Goal: Find specific page/section: Find specific page/section

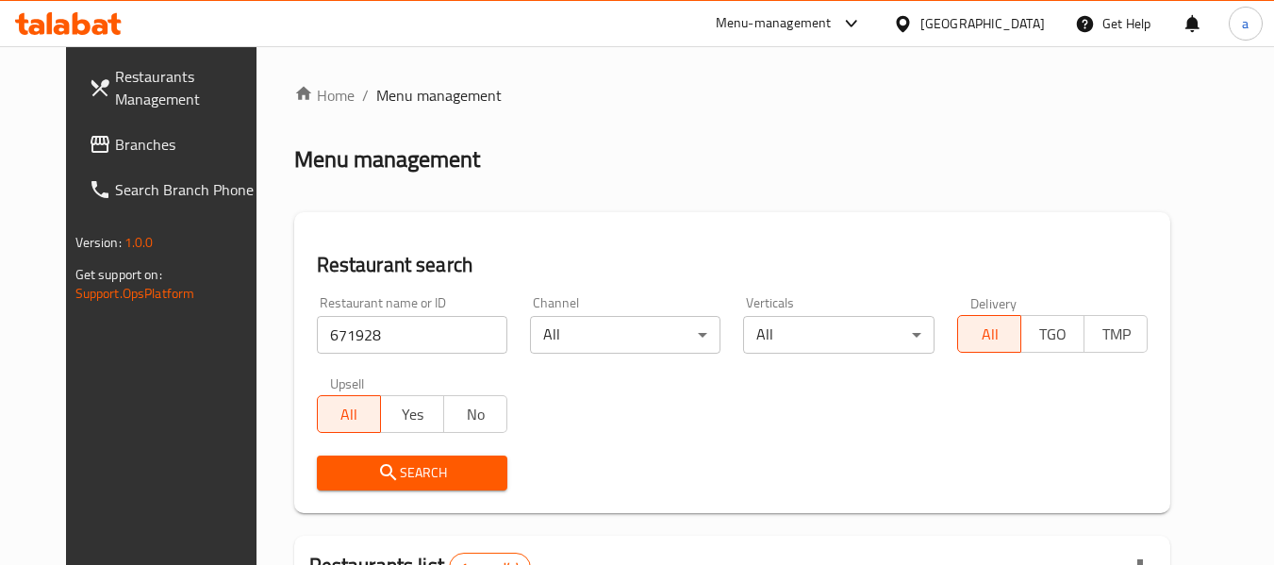
scroll to position [260, 0]
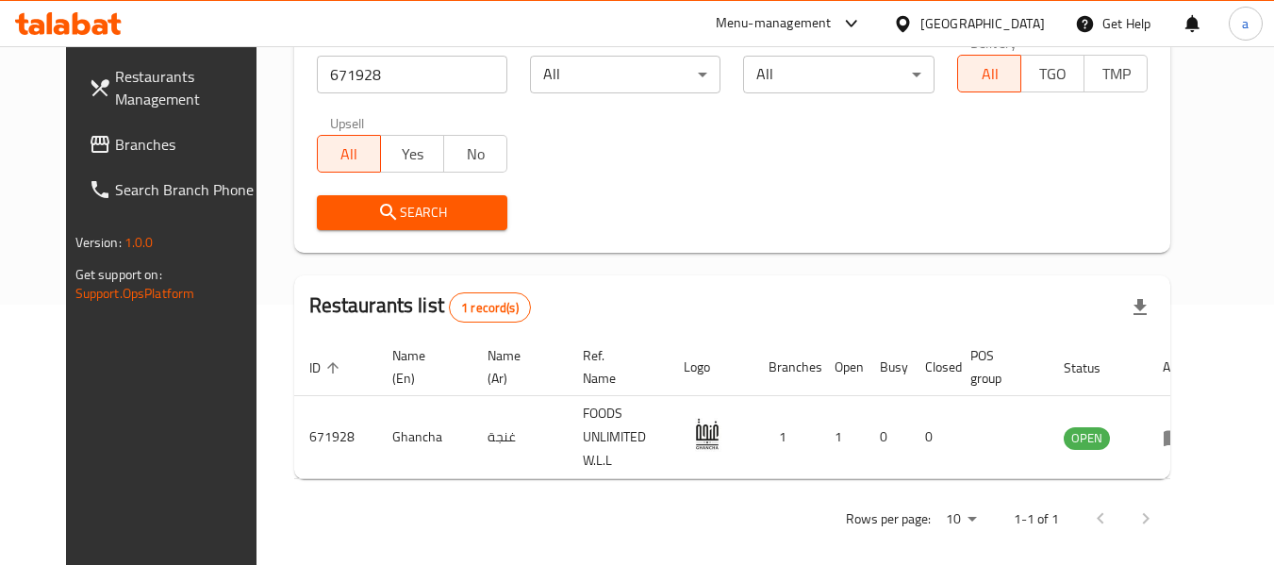
click at [1005, 18] on div "Bahrain" at bounding box center [983, 23] width 124 height 21
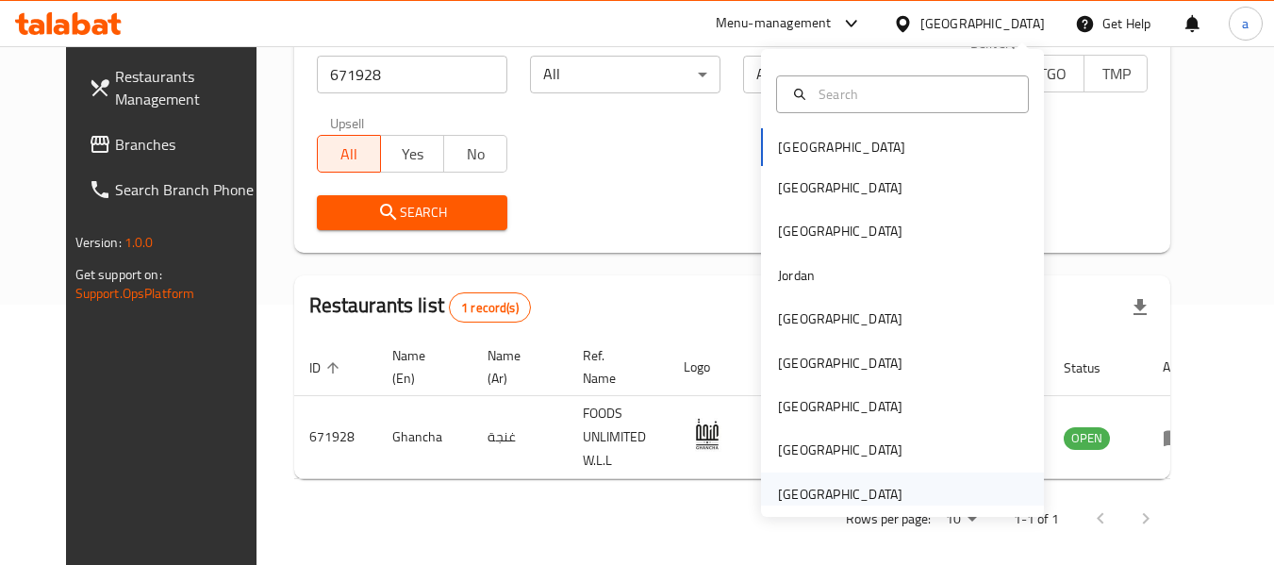
click at [812, 495] on div "[GEOGRAPHIC_DATA]" at bounding box center [840, 494] width 124 height 21
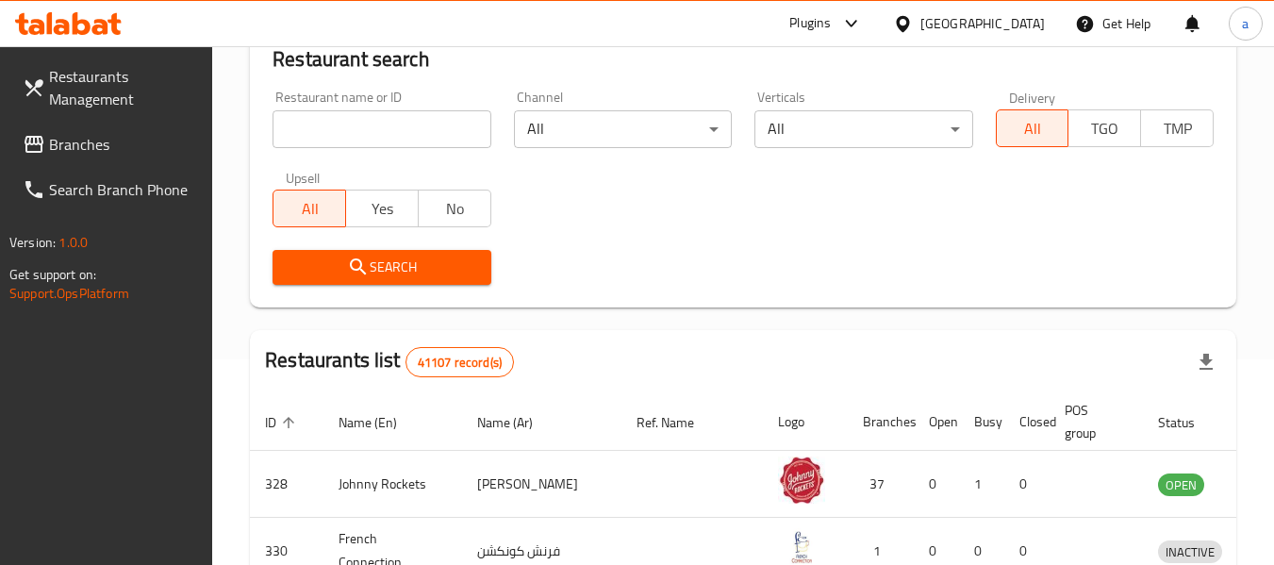
scroll to position [260, 0]
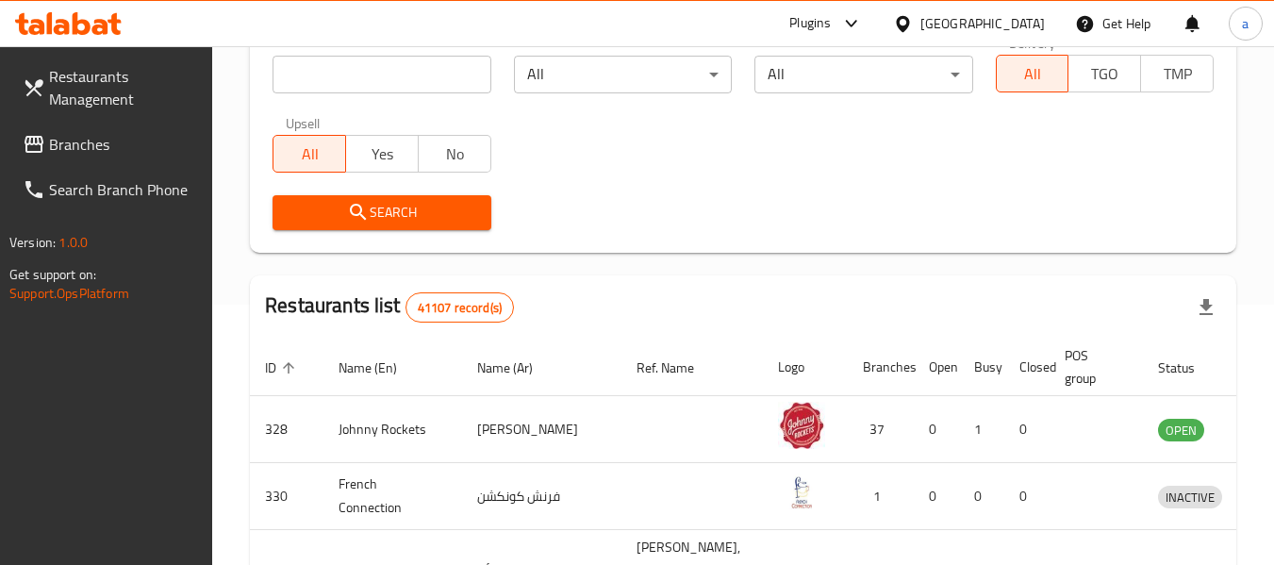
click at [136, 146] on span "Branches" at bounding box center [123, 144] width 149 height 23
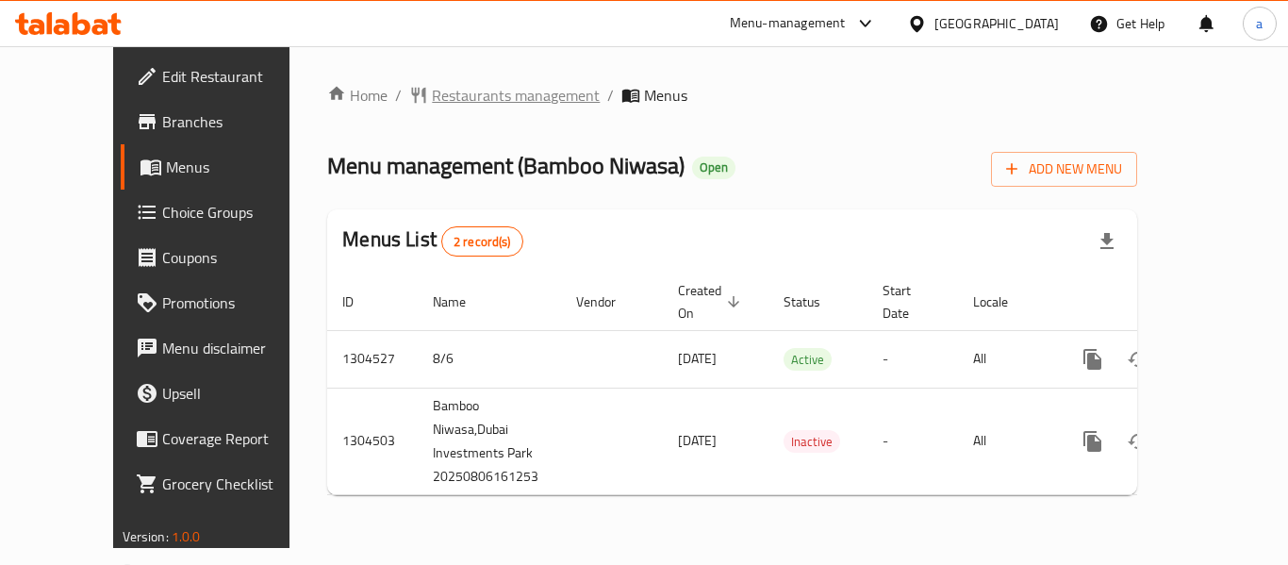
click at [432, 97] on span "Restaurants management" at bounding box center [516, 95] width 168 height 23
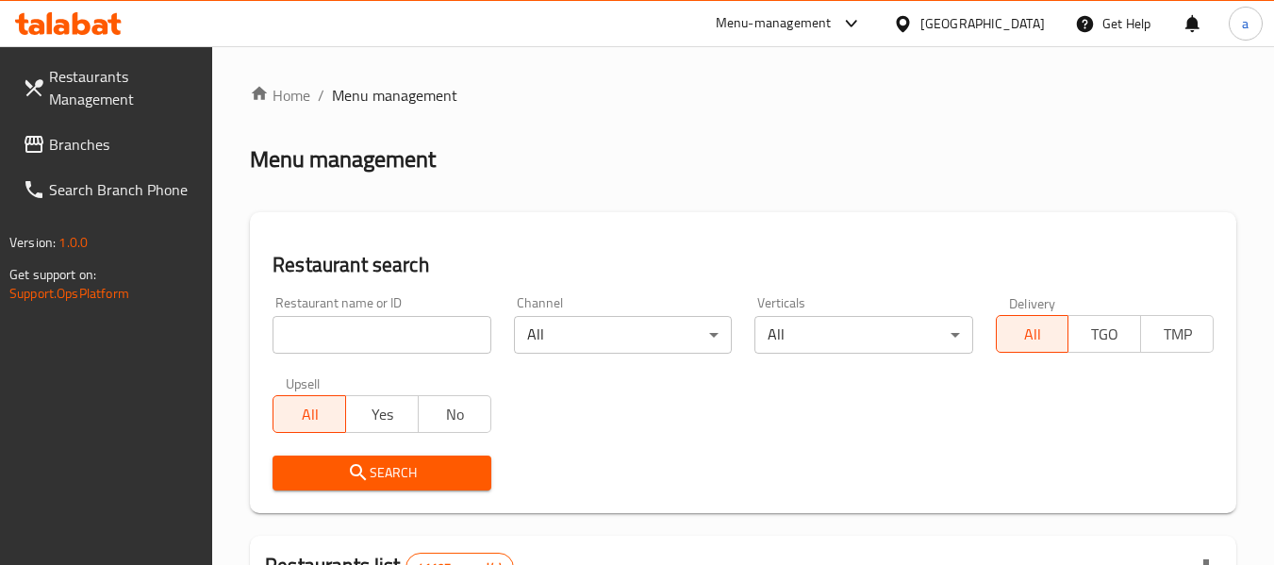
click at [418, 334] on input "search" at bounding box center [382, 335] width 218 height 38
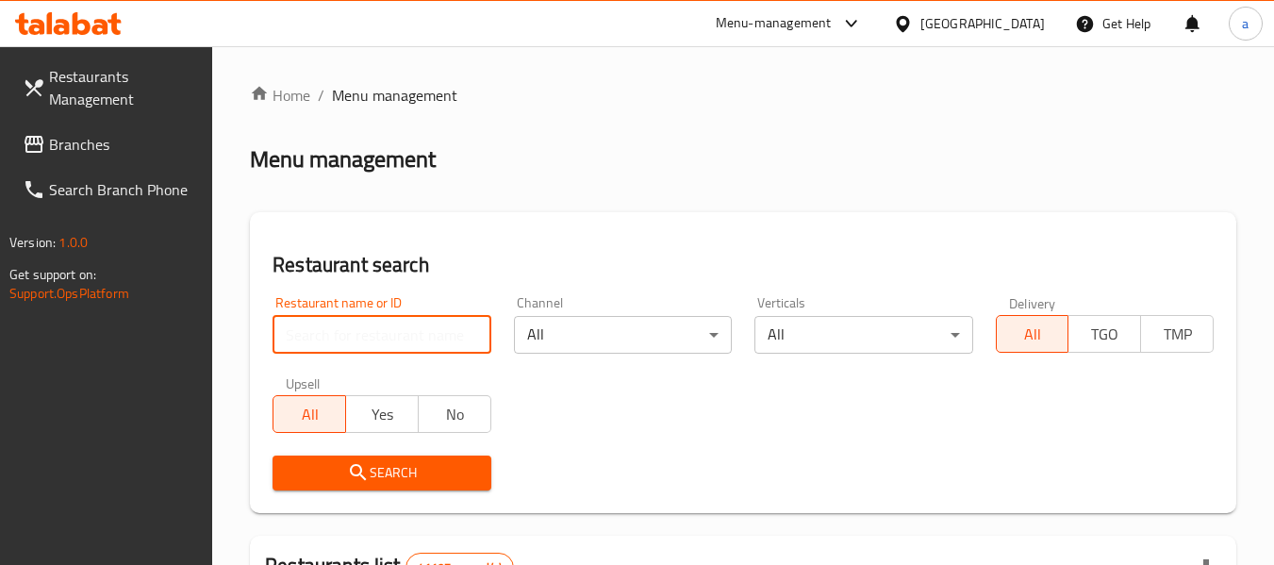
paste input "703282"
type input "703282"
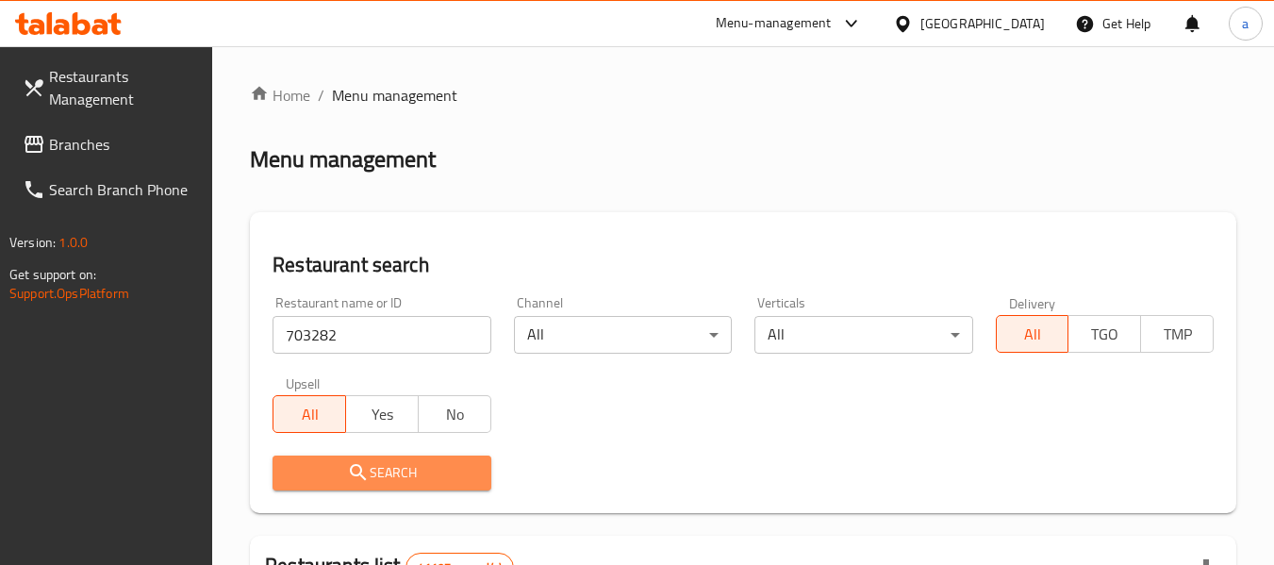
click at [450, 465] on span "Search" at bounding box center [382, 473] width 188 height 24
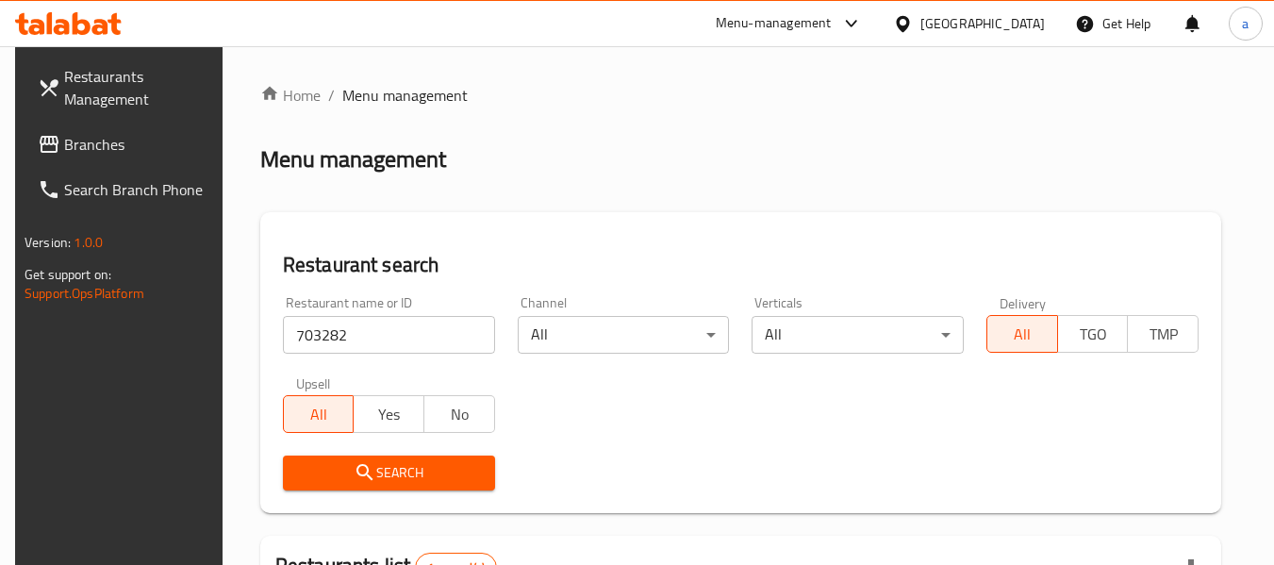
scroll to position [276, 0]
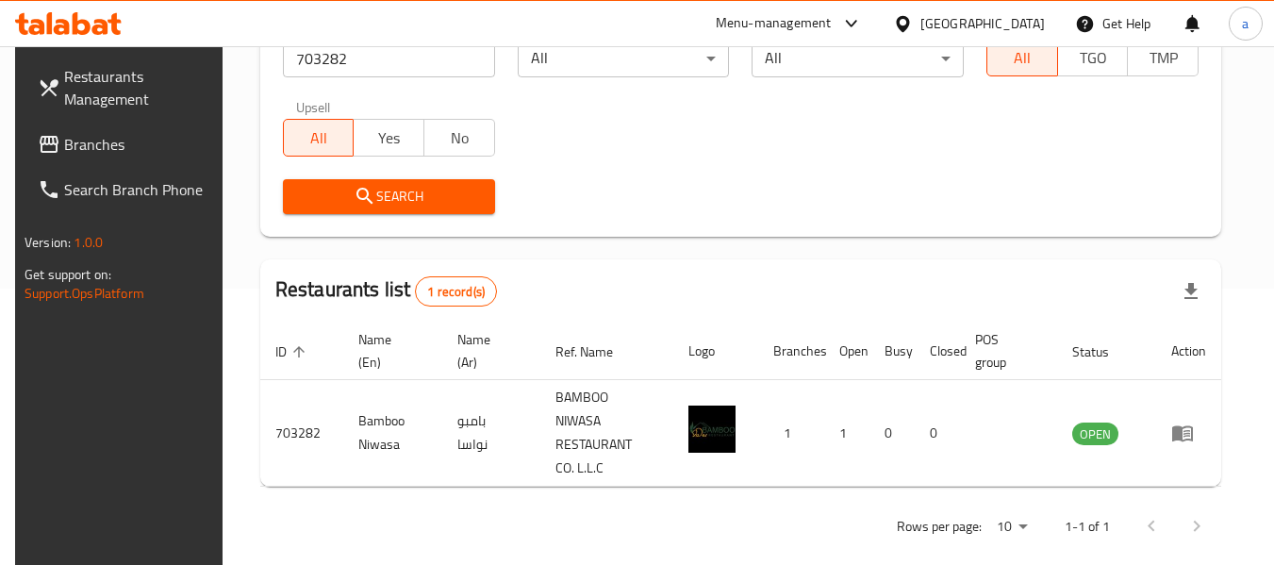
click at [124, 145] on span "Branches" at bounding box center [138, 144] width 149 height 23
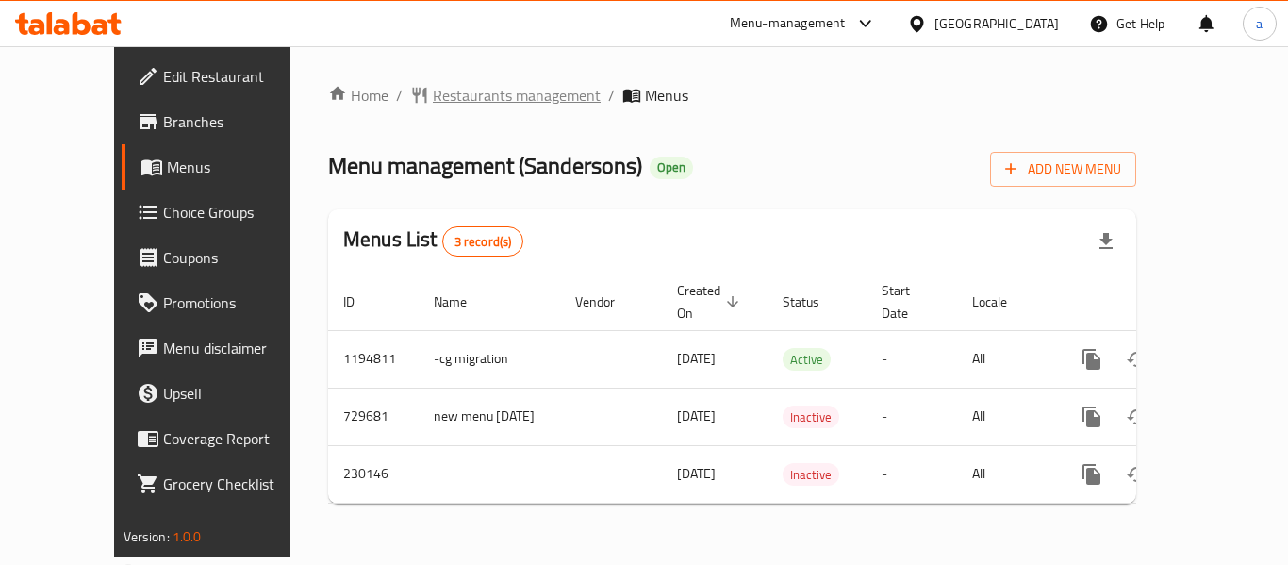
click at [440, 99] on span "Restaurants management" at bounding box center [517, 95] width 168 height 23
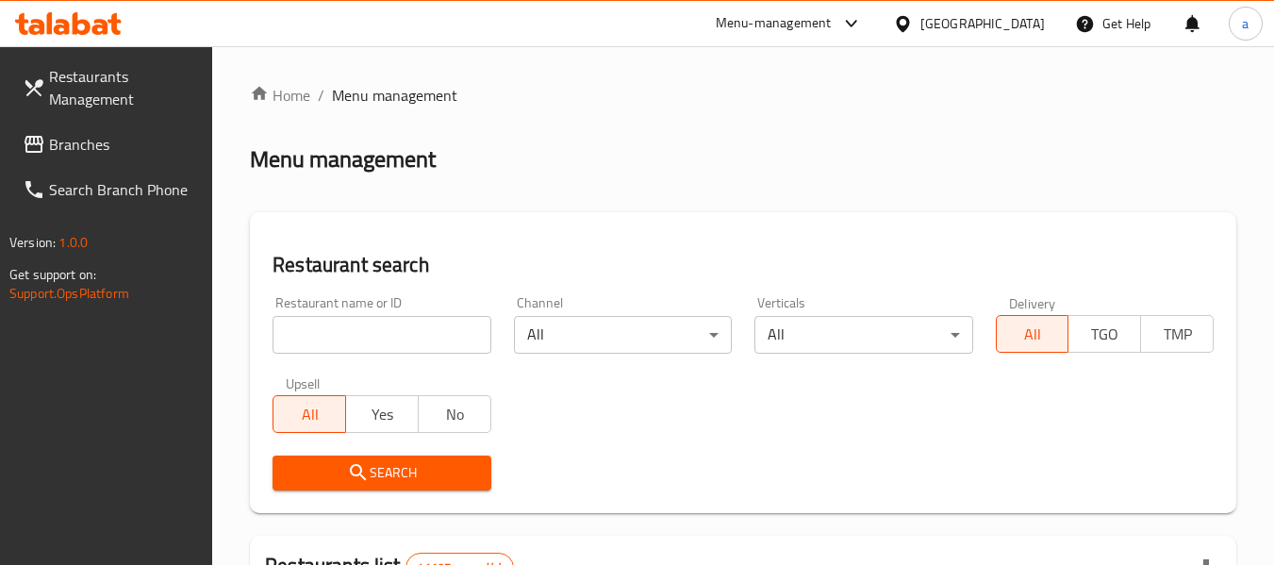
click at [450, 334] on input "search" at bounding box center [382, 335] width 218 height 38
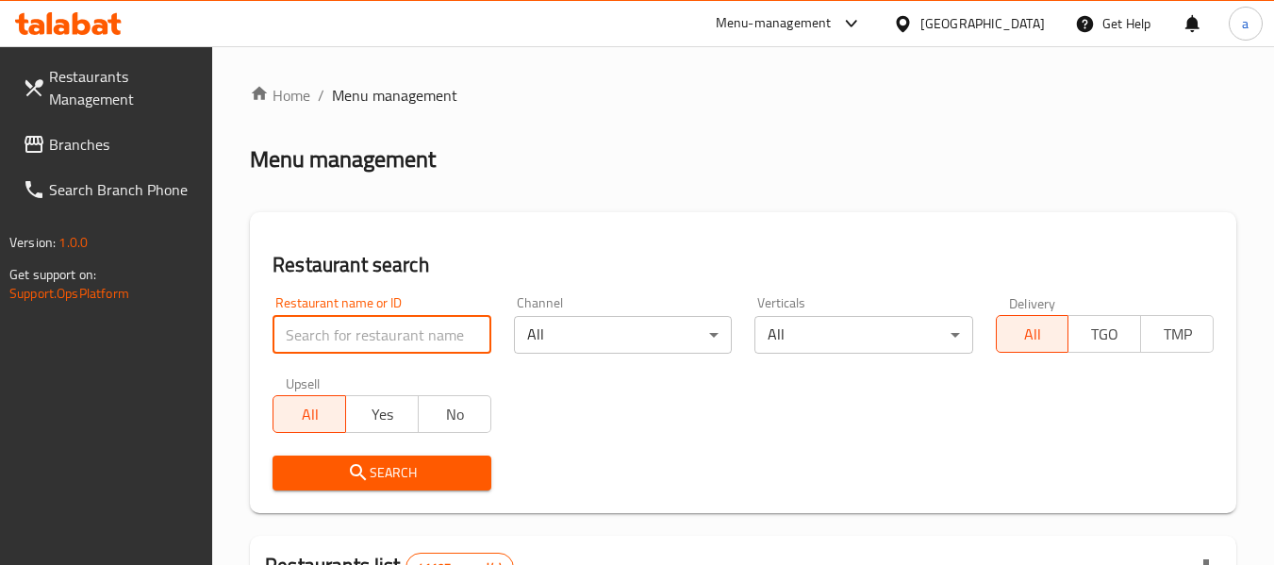
paste input "626016"
type input "626016"
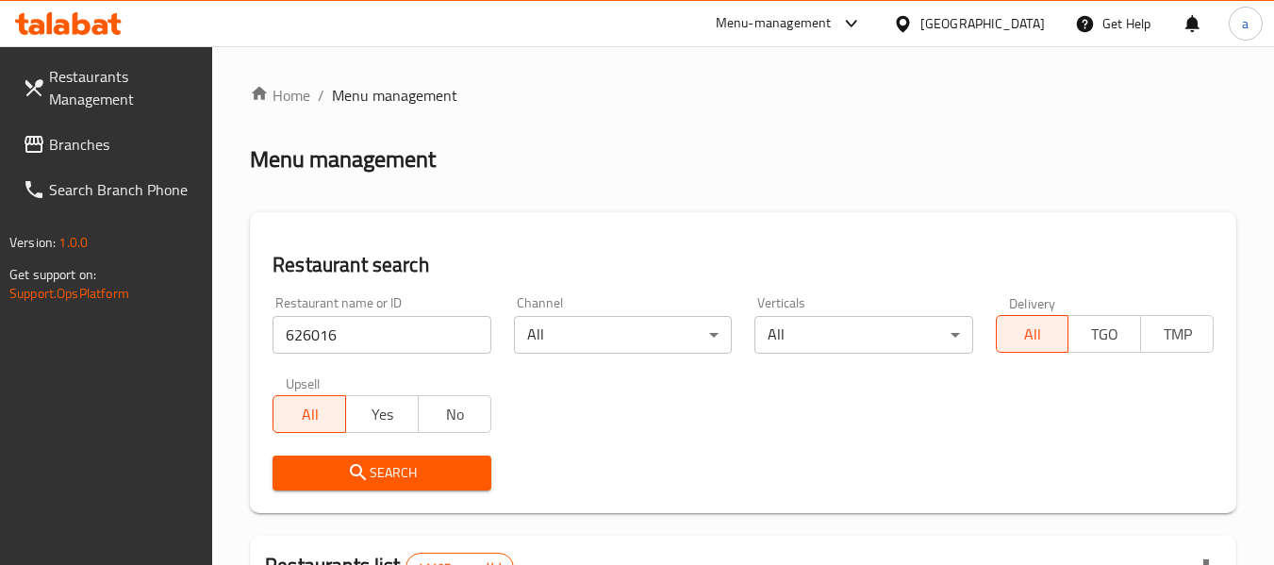
click at [455, 474] on span "Search" at bounding box center [382, 473] width 188 height 24
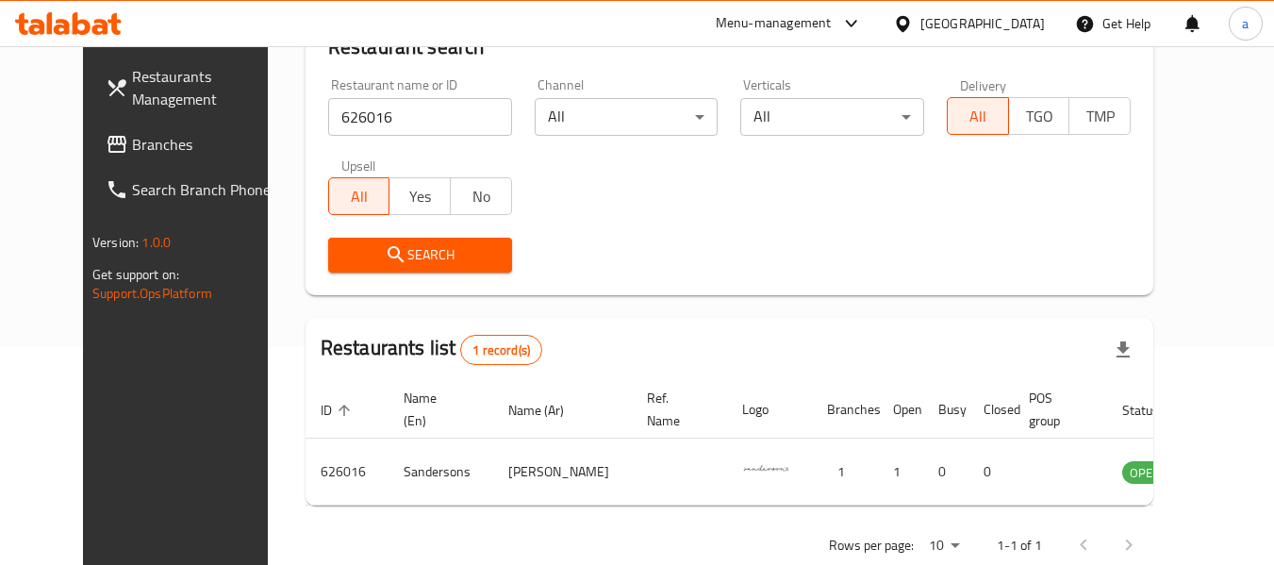
scroll to position [260, 0]
